Goal: Download file/media

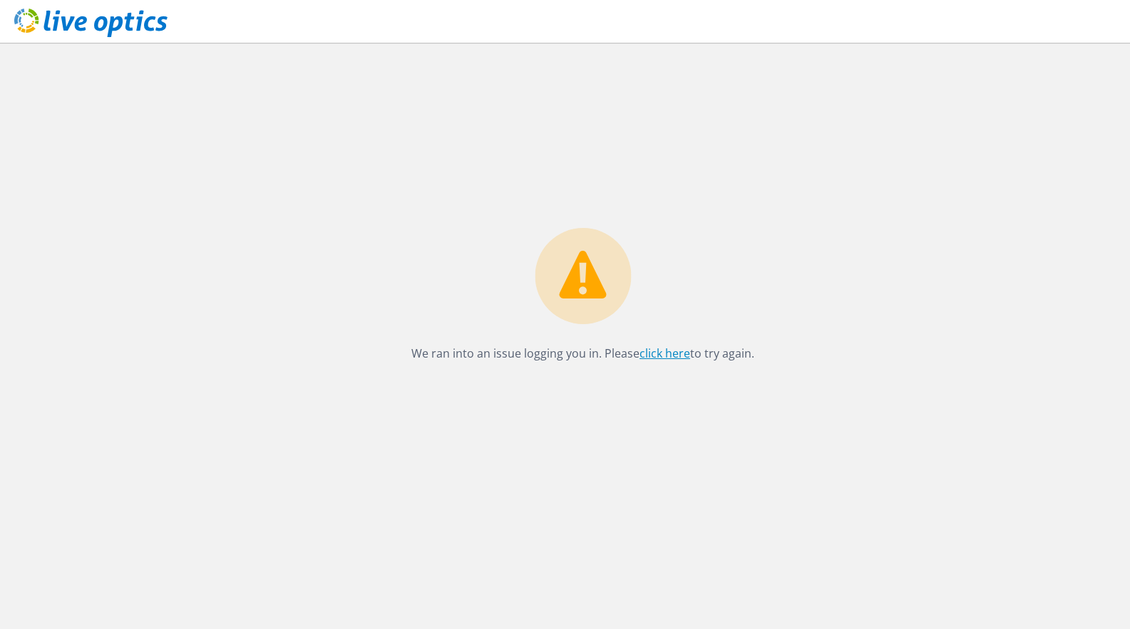
click at [663, 359] on link "click here" at bounding box center [664, 354] width 51 height 16
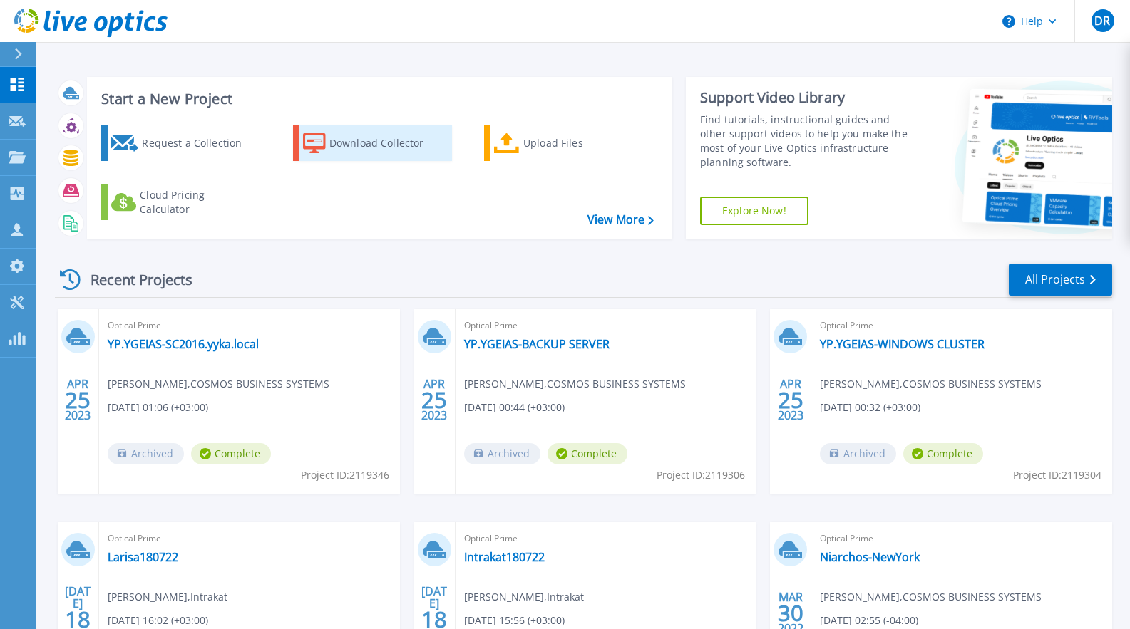
click at [320, 140] on icon at bounding box center [314, 143] width 23 height 21
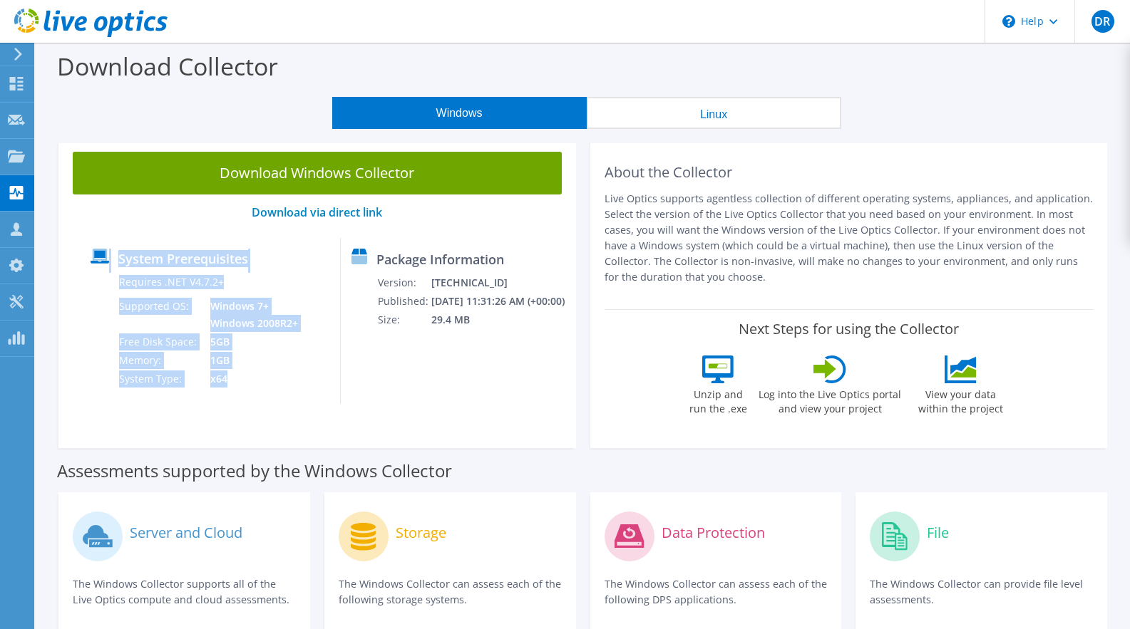
drag, startPoint x: 88, startPoint y: 248, endPoint x: 237, endPoint y: 375, distance: 195.7
click at [237, 375] on div "System Prerequisites Requires .NET V4.7.2+ Supported OS: Windows 7+ Windows 200…" at bounding box center [210, 321] width 261 height 166
copy div "System Prerequisites Requires .NET V4.7.2+ Supported OS: Windows 7+ Windows 200…"
